Goal: Transaction & Acquisition: Purchase product/service

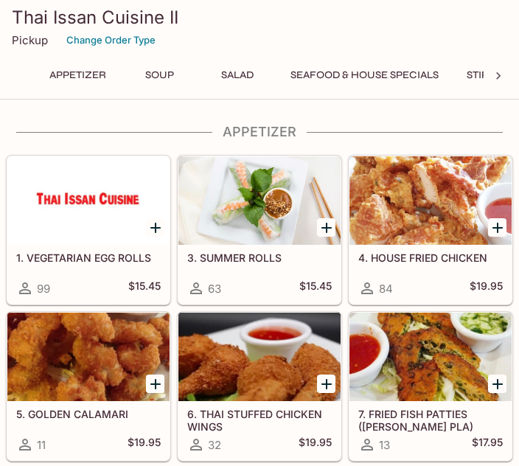
click at [413, 217] on div at bounding box center [430, 200] width 162 height 88
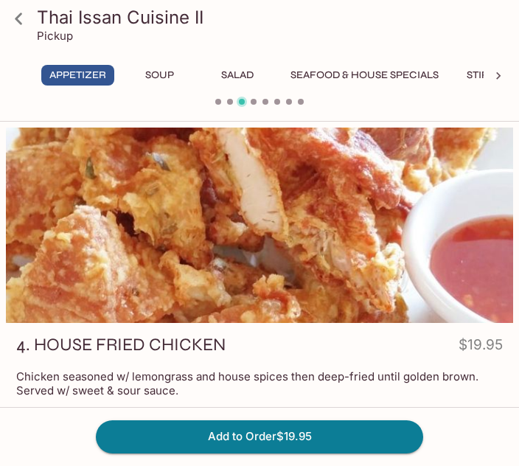
click at [244, 435] on button "Add to Order $19.95" at bounding box center [259, 436] width 327 height 32
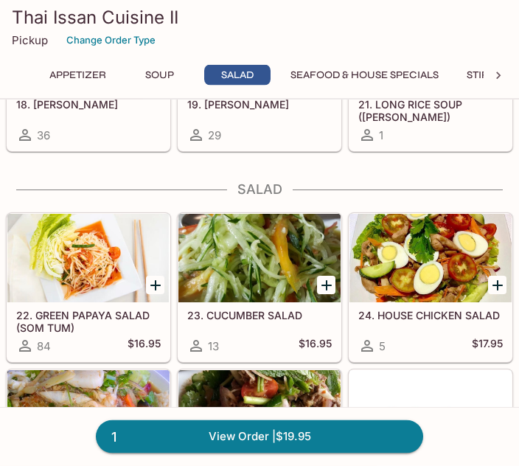
scroll to position [925, 0]
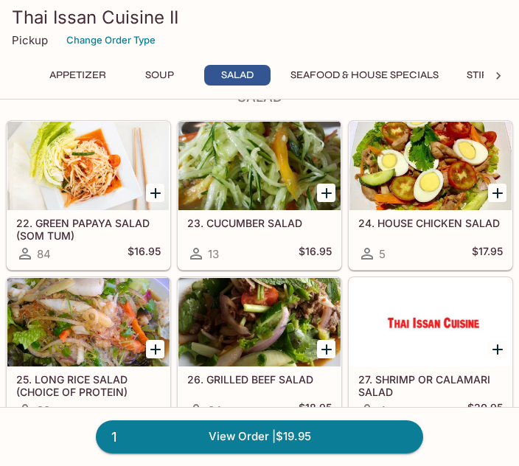
click at [426, 187] on div at bounding box center [430, 166] width 162 height 88
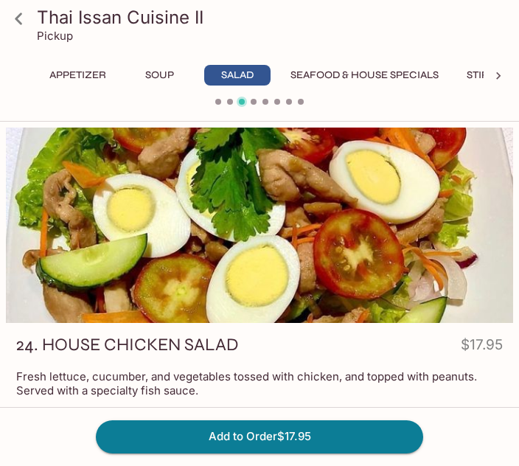
click at [228, 438] on button "Add to Order $17.95" at bounding box center [259, 436] width 327 height 32
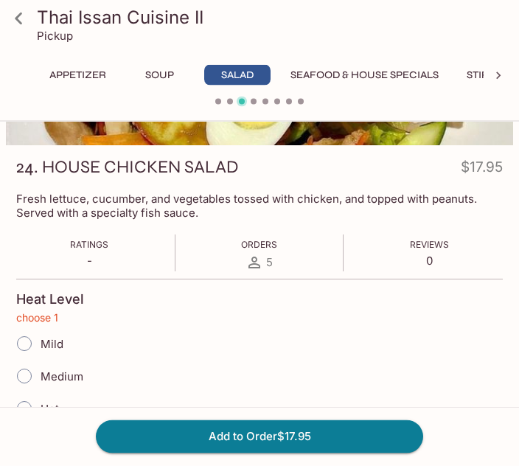
scroll to position [293, 0]
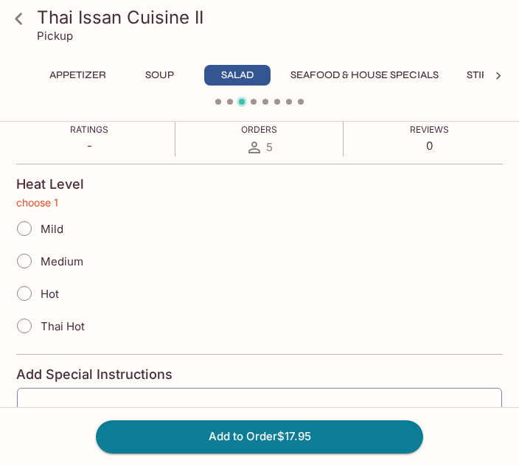
click at [28, 261] on input "Medium" at bounding box center [24, 260] width 31 height 31
radio input "true"
click at [215, 436] on button "Add to Order $17.95" at bounding box center [259, 436] width 327 height 32
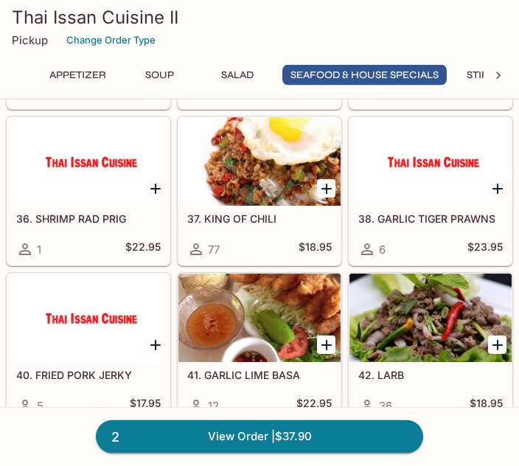
scroll to position [1765, 0]
click at [240, 199] on div at bounding box center [259, 161] width 162 height 88
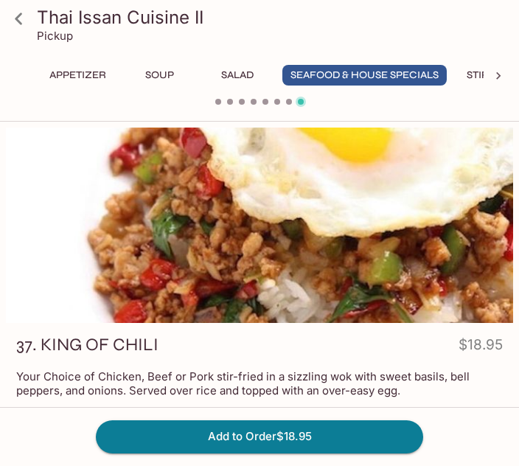
click at [225, 443] on button "Add to Order $18.95" at bounding box center [259, 436] width 327 height 32
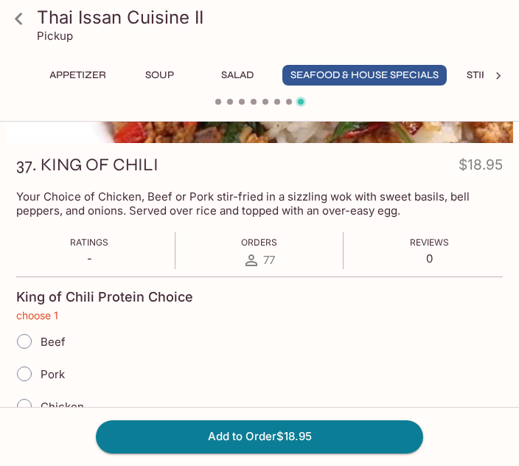
scroll to position [293, 0]
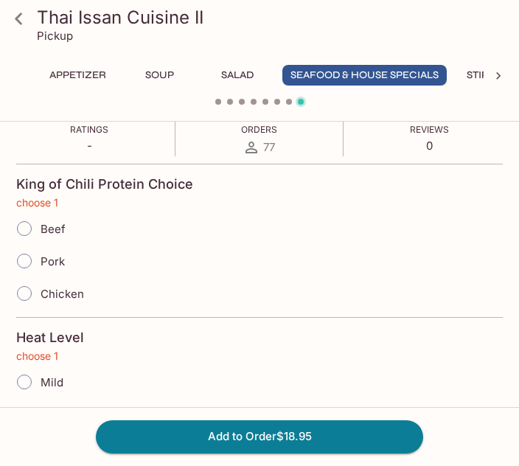
click at [27, 258] on input "Pork" at bounding box center [24, 260] width 31 height 31
radio input "true"
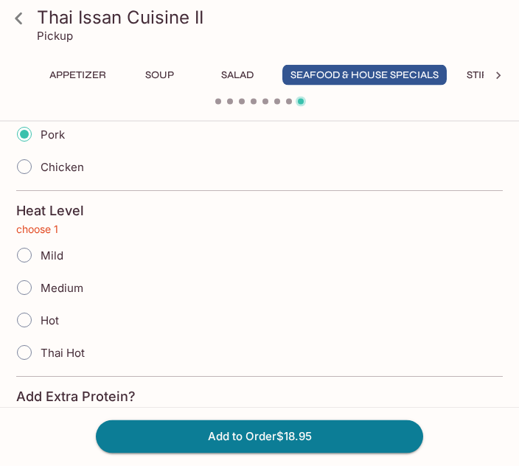
scroll to position [419, 0]
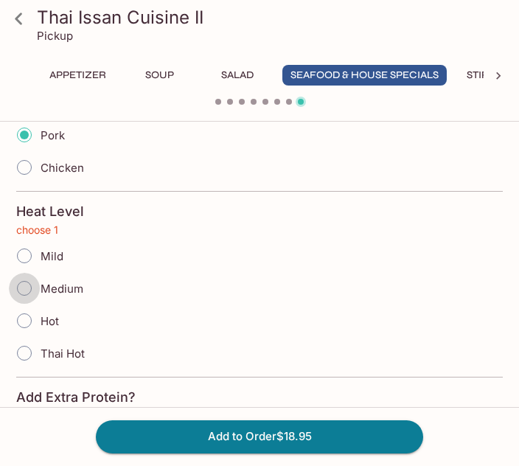
click at [27, 279] on input "Medium" at bounding box center [24, 288] width 31 height 31
radio input "true"
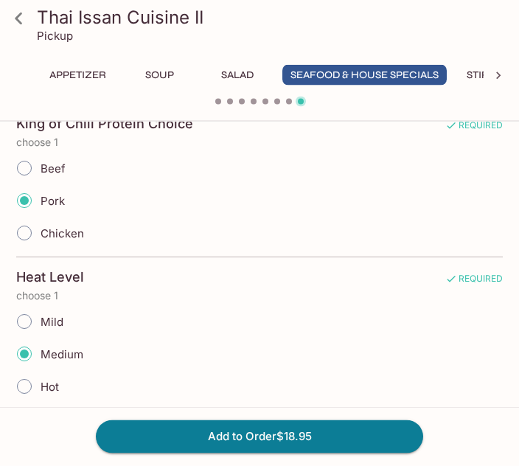
scroll to position [354, 0]
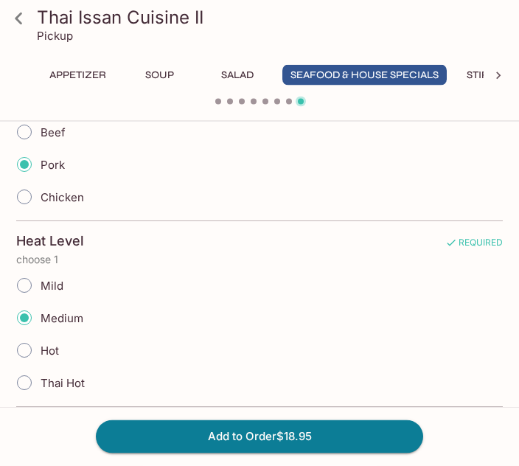
click at [228, 438] on button "Add to Order $18.95" at bounding box center [259, 436] width 327 height 32
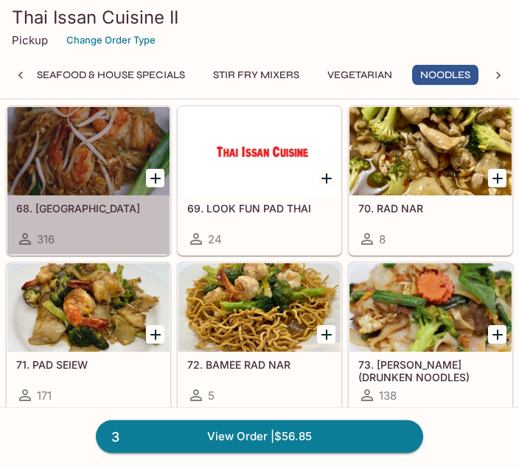
scroll to position [3189, 0]
click at [61, 160] on div at bounding box center [88, 151] width 162 height 88
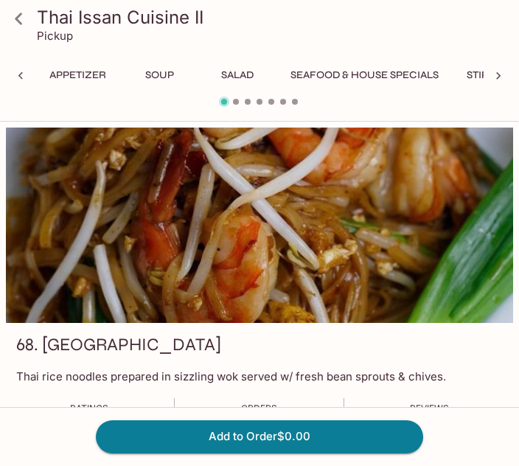
scroll to position [0, 254]
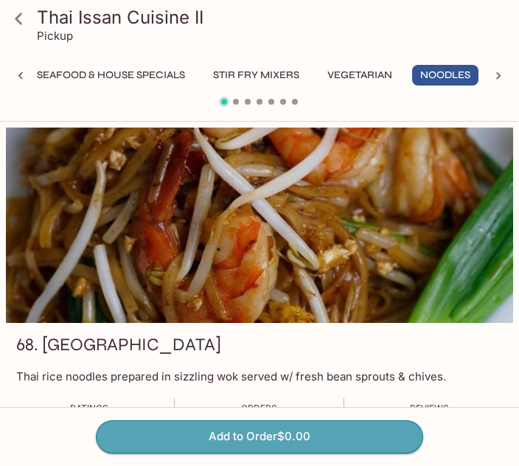
click at [229, 438] on button "Add to Order $0.00" at bounding box center [259, 436] width 327 height 32
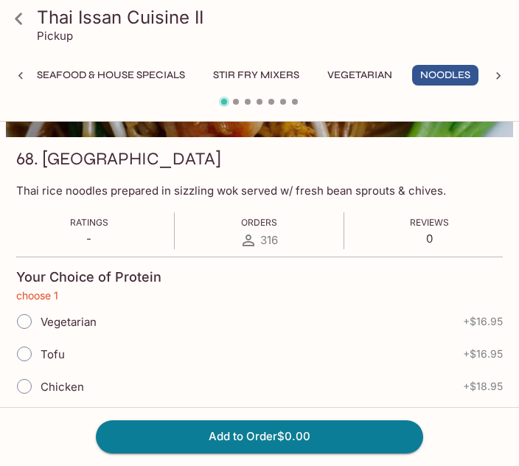
scroll to position [279, 0]
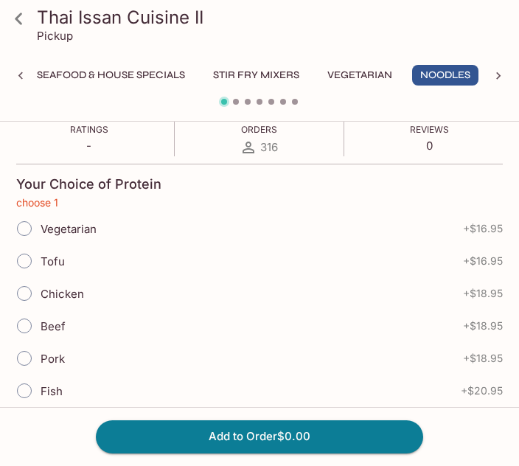
click at [30, 332] on input "Beef" at bounding box center [24, 325] width 31 height 31
radio input "true"
click at [239, 443] on button "Add to Order $18.95" at bounding box center [259, 436] width 327 height 32
click at [228, 439] on button "Add to Order $18.95" at bounding box center [259, 436] width 327 height 32
click at [212, 437] on button "Add to Order $18.95" at bounding box center [259, 436] width 327 height 32
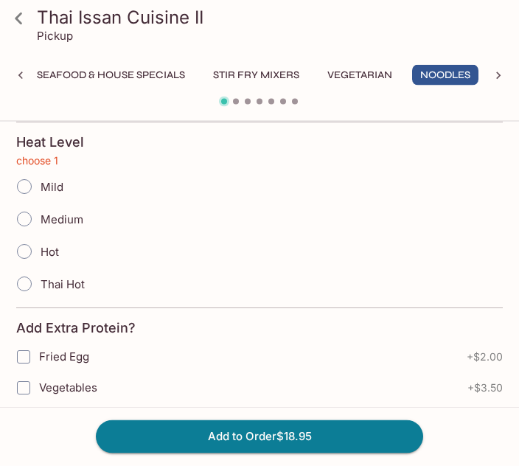
scroll to position [668, 0]
click at [27, 216] on input "Medium" at bounding box center [24, 218] width 31 height 31
radio input "true"
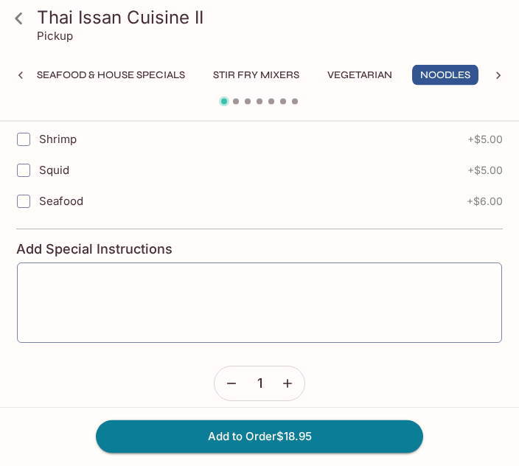
scroll to position [1131, 0]
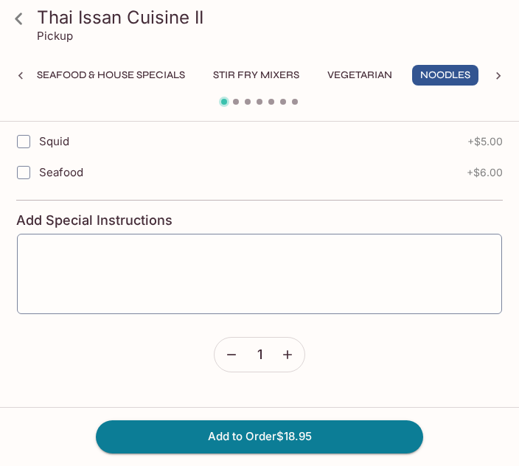
click at [200, 437] on button "Add to Order $18.95" at bounding box center [259, 436] width 327 height 32
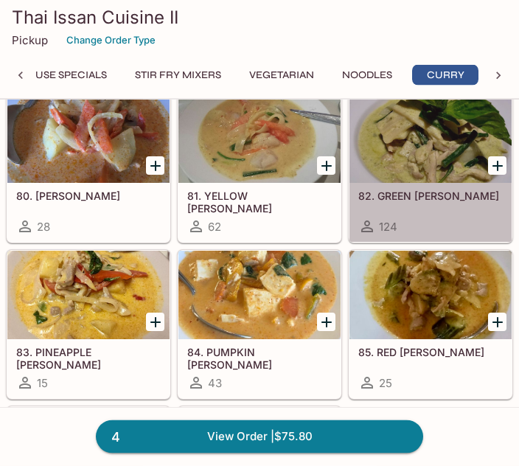
scroll to position [3724, 0]
click at [407, 172] on div at bounding box center [430, 138] width 162 height 88
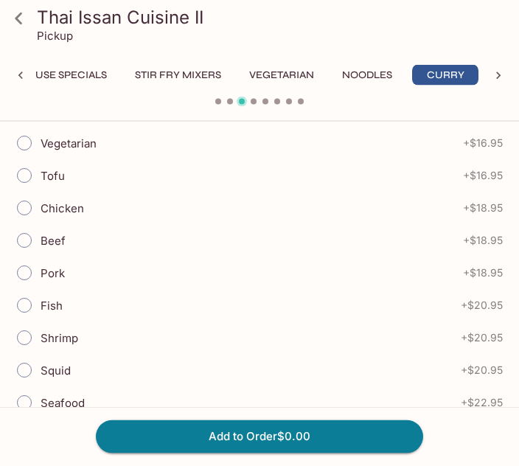
scroll to position [378, 0]
click at [28, 235] on input "Beef" at bounding box center [24, 240] width 31 height 31
radio input "true"
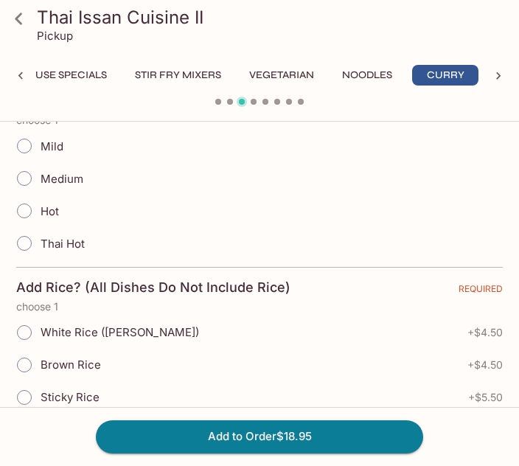
scroll to position [725, 0]
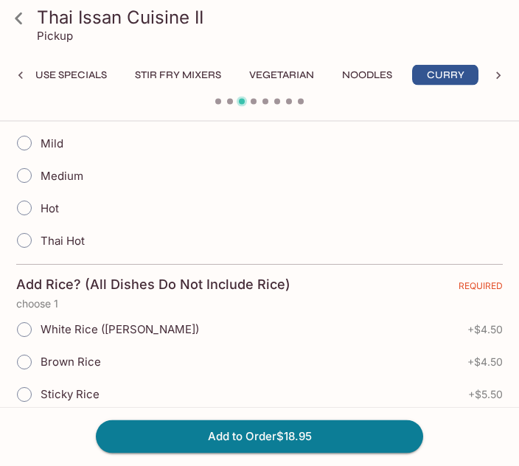
click at [21, 174] on input "Medium" at bounding box center [24, 176] width 31 height 31
radio input "true"
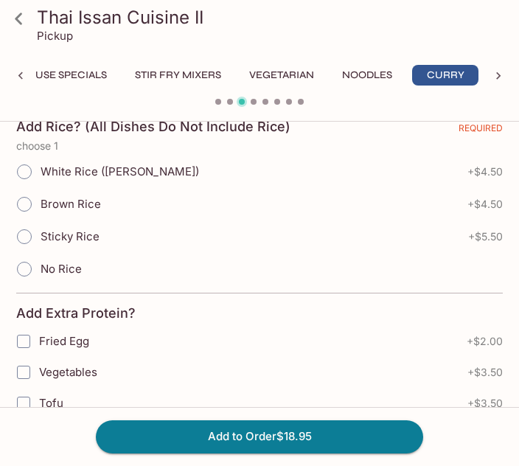
scroll to position [881, 0]
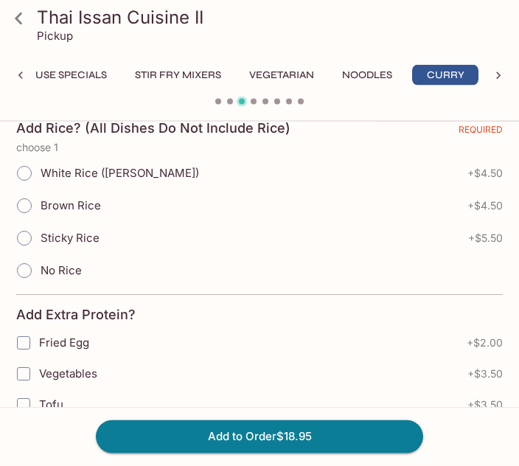
click at [20, 270] on input "No Rice" at bounding box center [24, 271] width 31 height 31
radio input "true"
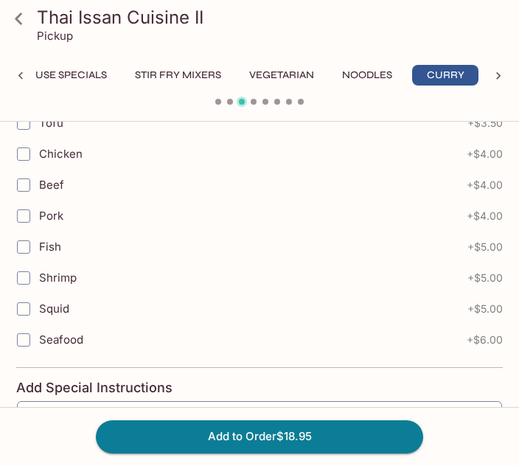
scroll to position [1317, 0]
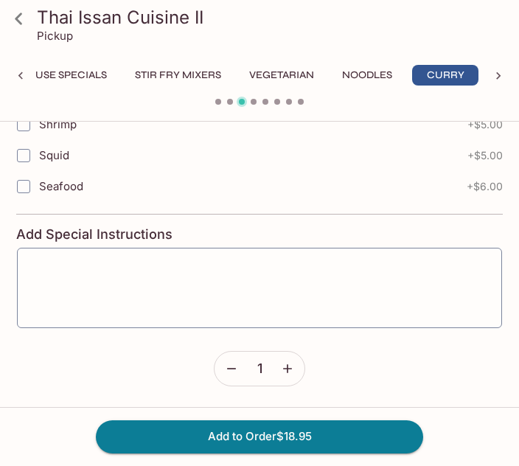
click at [209, 438] on button "Add to Order $18.95" at bounding box center [259, 436] width 327 height 32
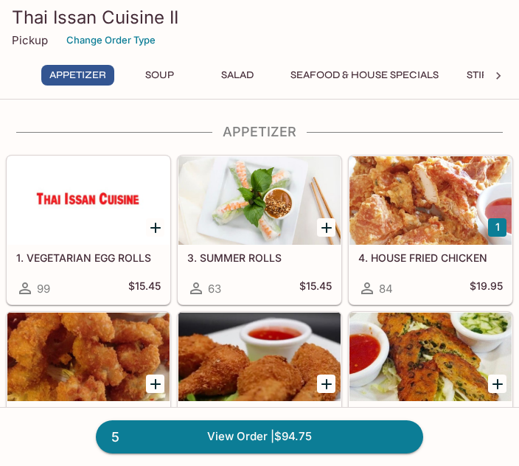
click at [232, 433] on link "5 View Order | $94.75" at bounding box center [259, 436] width 327 height 32
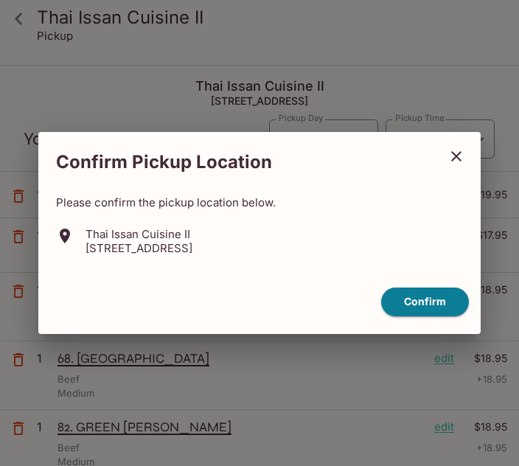
click at [424, 308] on button "Confirm" at bounding box center [425, 301] width 88 height 29
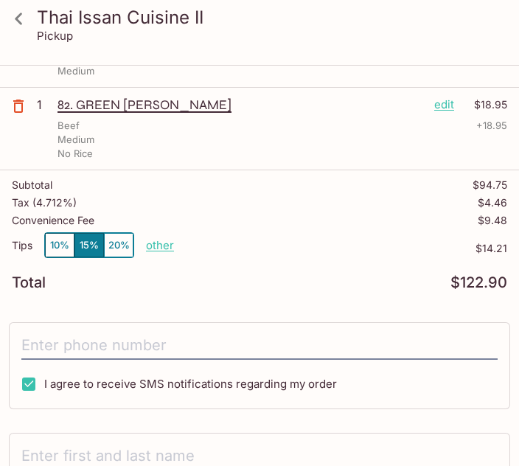
scroll to position [321, 0]
click at [50, 236] on button "10%" at bounding box center [59, 246] width 29 height 24
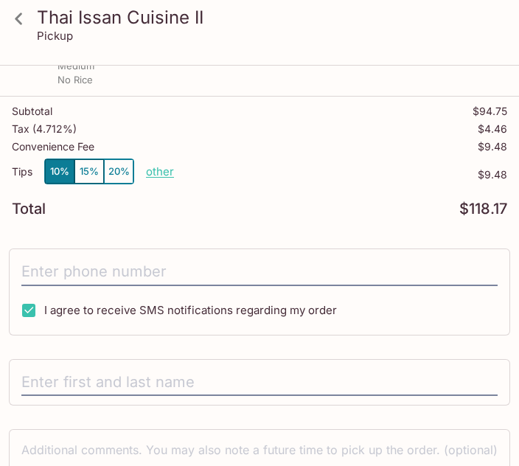
scroll to position [402, 0]
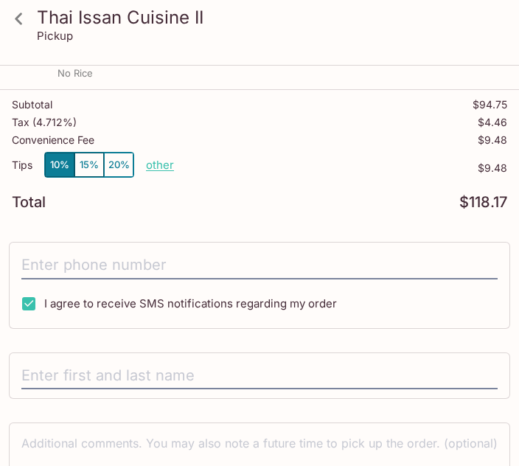
click at [94, 259] on input "tel" at bounding box center [259, 265] width 476 height 28
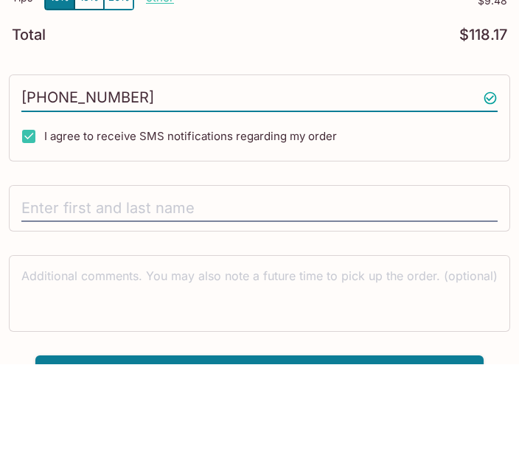
scroll to position [471, 0]
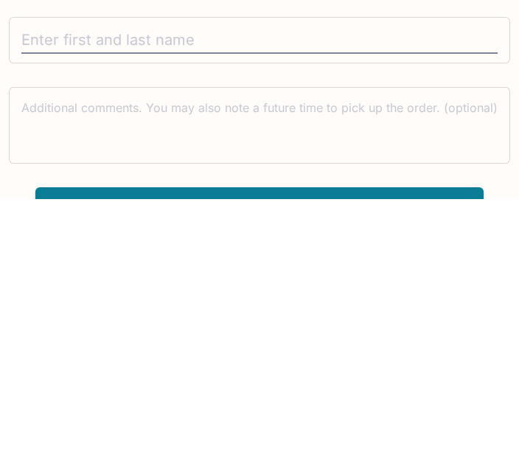
type input "[PHONE_NUMBER]"
click at [83, 293] on input "text" at bounding box center [259, 307] width 476 height 28
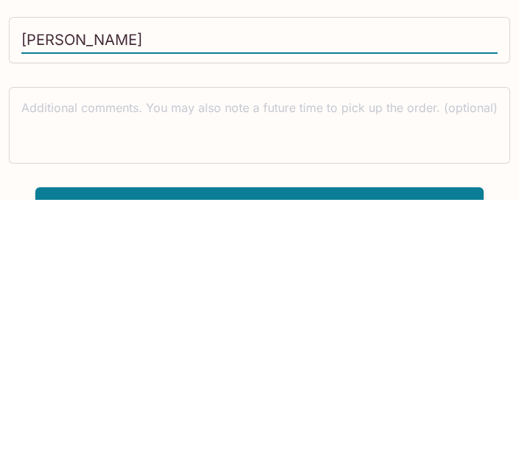
scroll to position [495, 0]
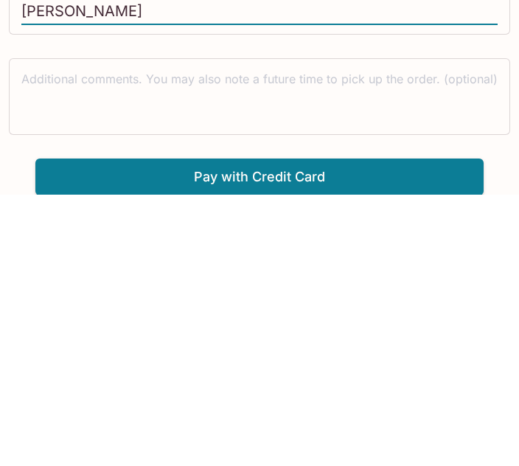
type input "[PERSON_NAME]"
click at [235, 430] on button "Pay with Credit Card" at bounding box center [259, 448] width 448 height 37
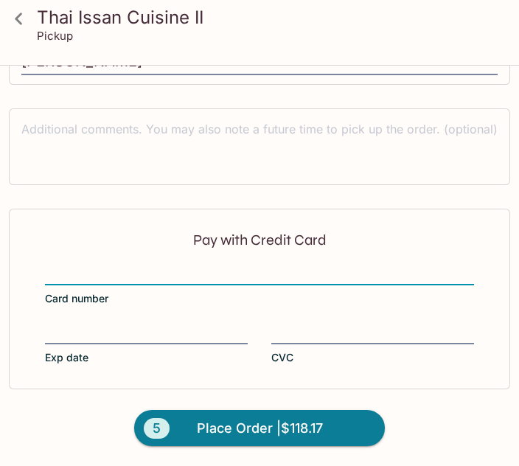
scroll to position [661, 0]
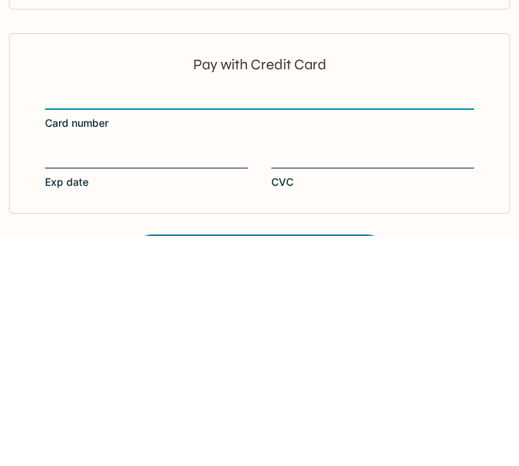
click at [83, 379] on div at bounding box center [146, 389] width 203 height 21
click at [83, 380] on input "Exp date" at bounding box center [146, 380] width 203 height 1
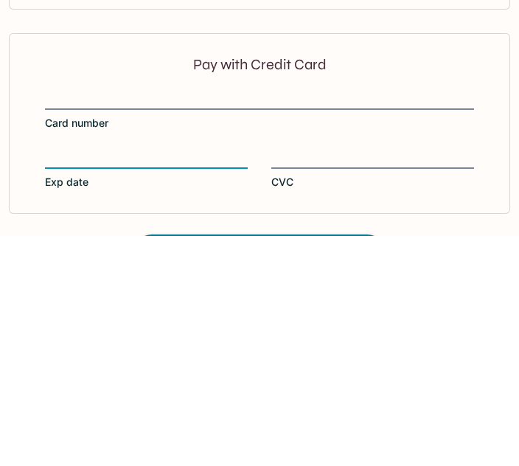
scroll to position [681, 0]
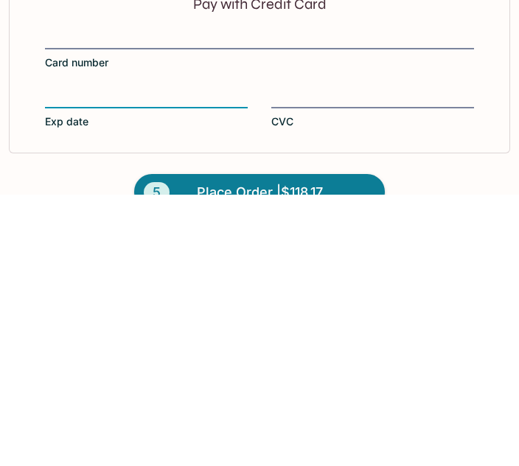
click at [307, 359] on div at bounding box center [372, 369] width 203 height 21
click at [307, 360] on input "CVC" at bounding box center [372, 360] width 203 height 1
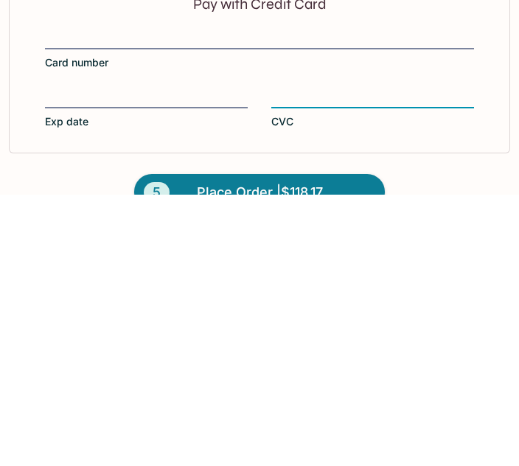
scroll to position [716, 0]
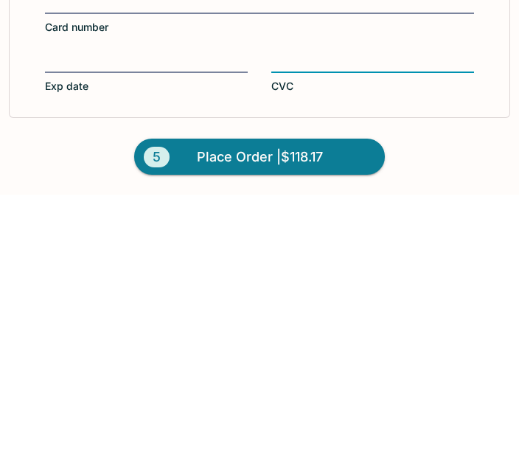
click at [212, 416] on span "Place Order | $118.17" at bounding box center [260, 428] width 126 height 24
